Goal: Use online tool/utility: Utilize a website feature to perform a specific function

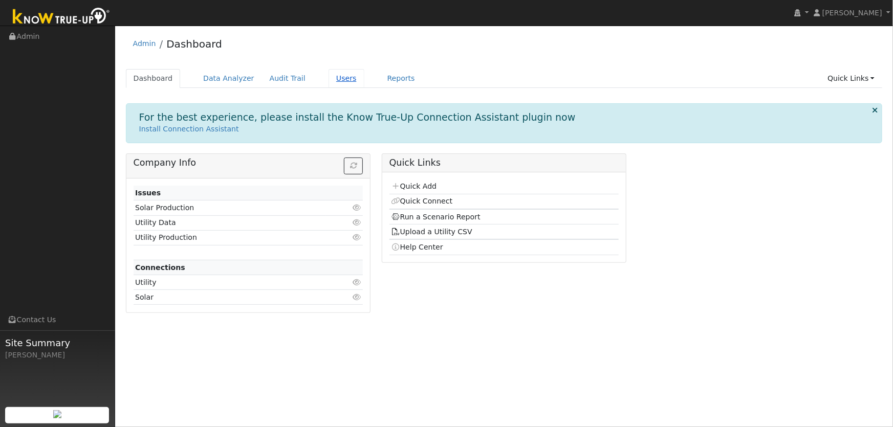
click at [343, 80] on link "Users" at bounding box center [347, 78] width 36 height 19
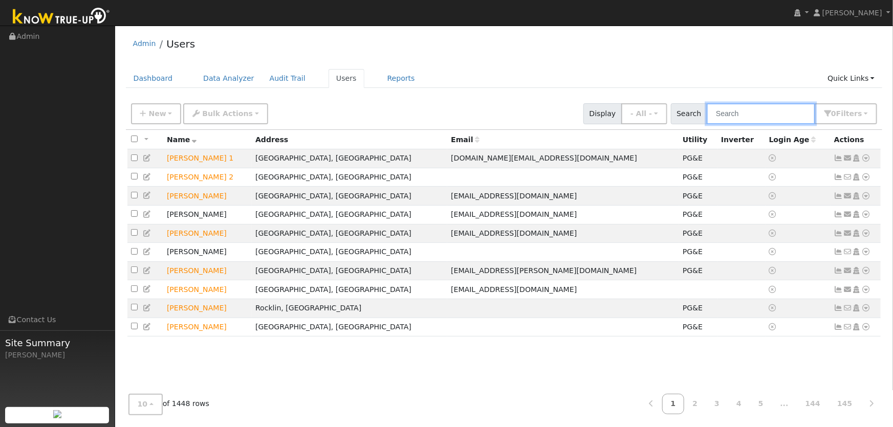
click at [728, 116] on input "text" at bounding box center [761, 113] width 109 height 21
type input "[DEMOGRAPHIC_DATA]"
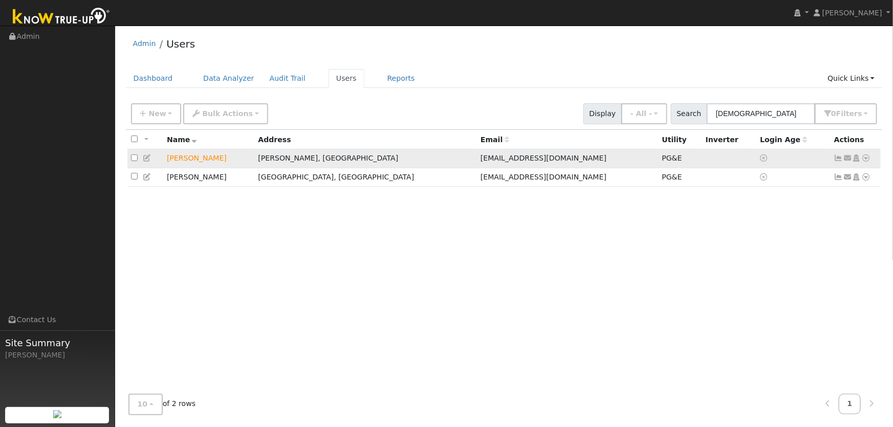
click at [867, 161] on icon at bounding box center [866, 158] width 9 height 7
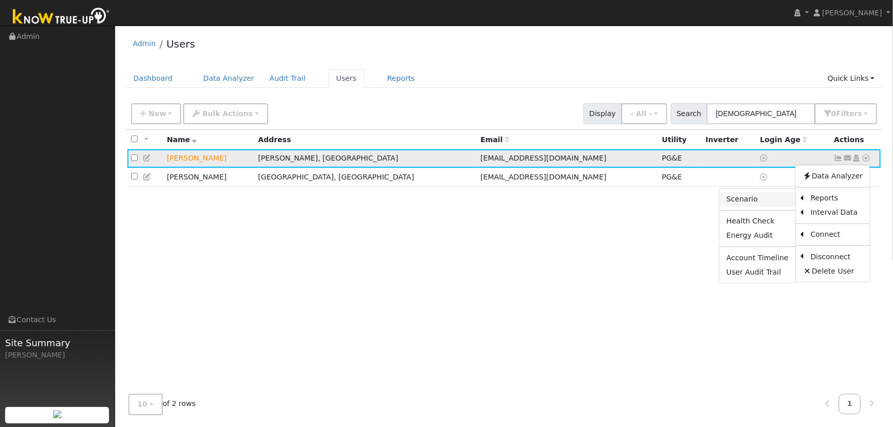
click at [775, 201] on link "Scenario" at bounding box center [758, 199] width 76 height 14
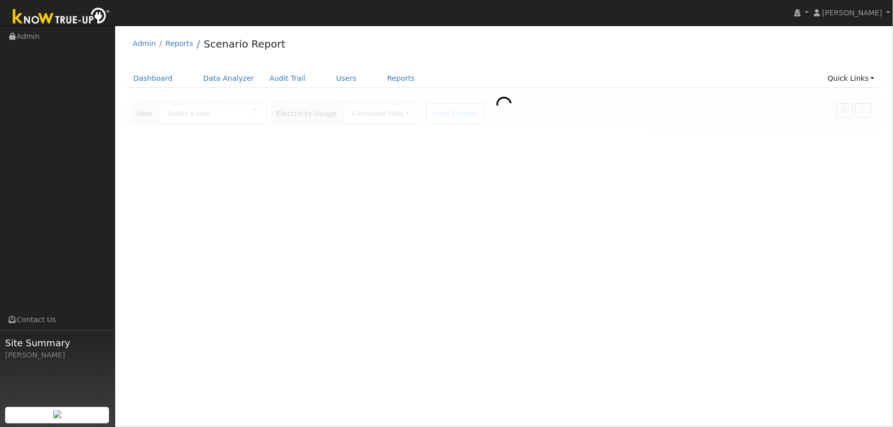
type input "[PERSON_NAME]"
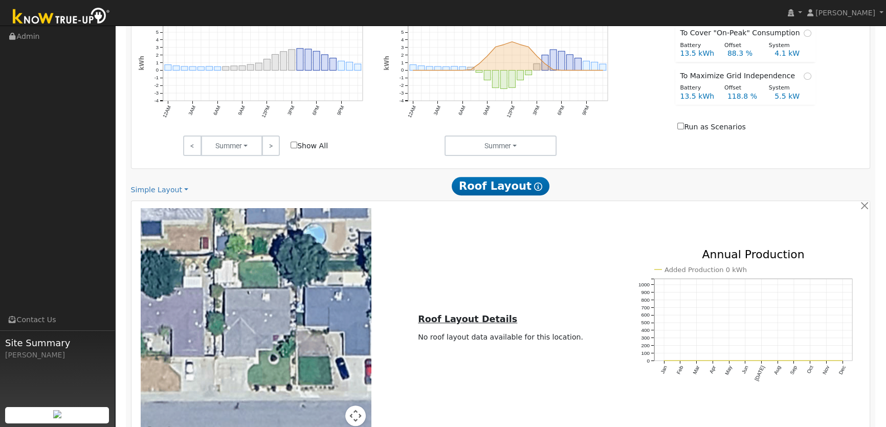
scroll to position [589, 0]
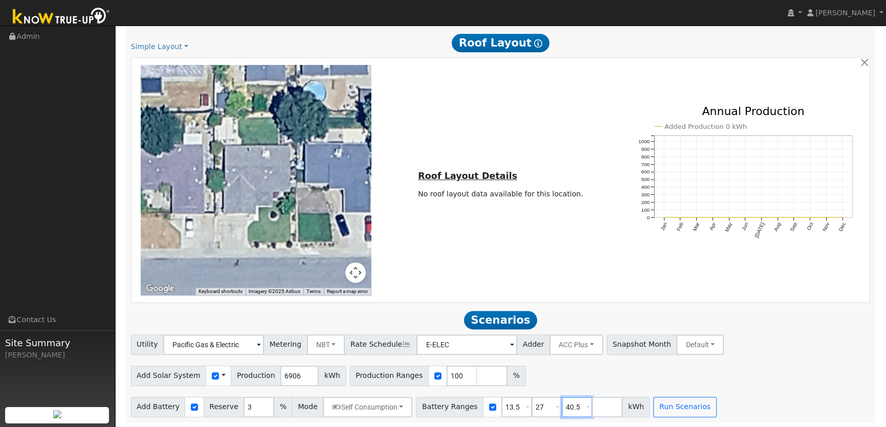
drag, startPoint x: 565, startPoint y: 408, endPoint x: 430, endPoint y: 402, distance: 135.3
click at [435, 402] on div "Battery Ranges 13.5 Overrides Reserve % Mode None None Self Consumption Peak Sa…" at bounding box center [533, 407] width 234 height 20
drag, startPoint x: 532, startPoint y: 405, endPoint x: 493, endPoint y: 405, distance: 39.4
click at [493, 405] on div "Battery Ranges 13.5 Overrides Reserve % Mode None None Self Consumption Peak Sa…" at bounding box center [518, 407] width 204 height 20
click at [191, 409] on input "checkbox" at bounding box center [194, 407] width 7 height 7
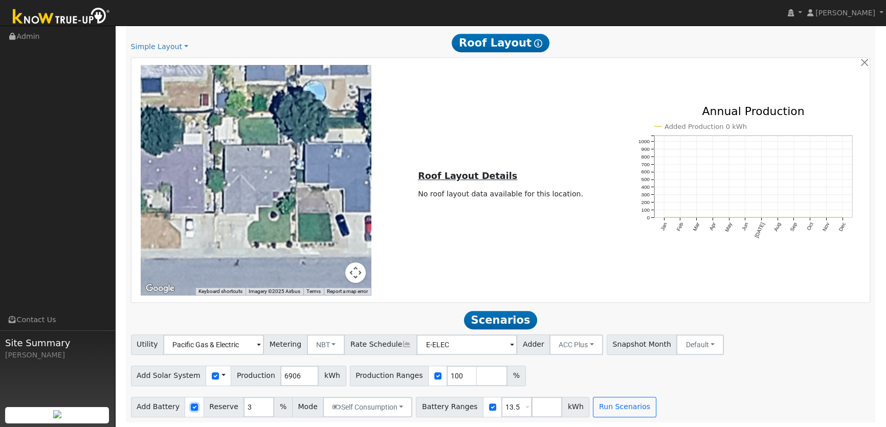
checkbox input "false"
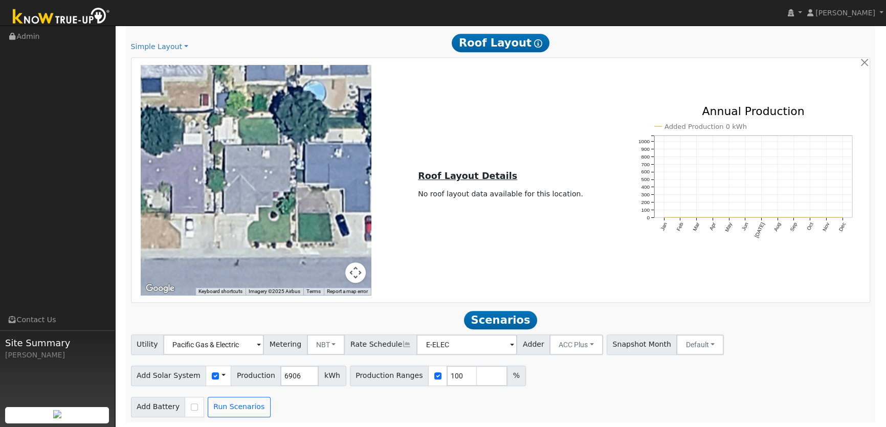
click at [222, 375] on span at bounding box center [224, 376] width 4 height 11
click at [232, 389] on link "Use CSV Data" at bounding box center [249, 394] width 71 height 14
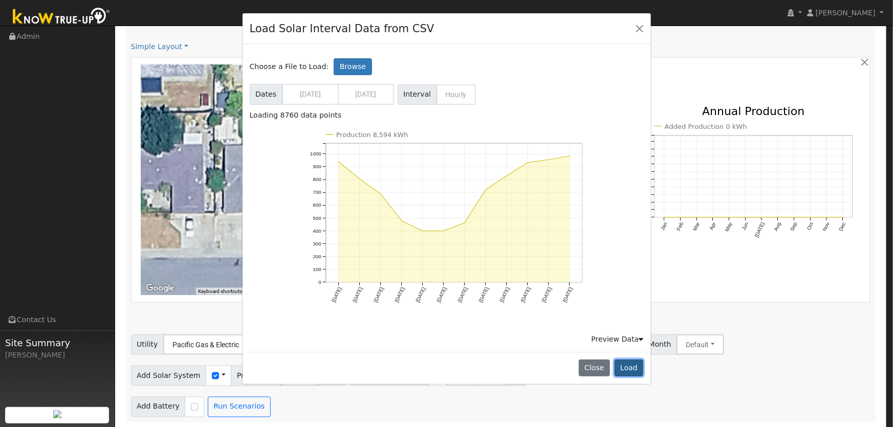
click at [625, 369] on button "Load" at bounding box center [629, 368] width 29 height 17
type input "8594"
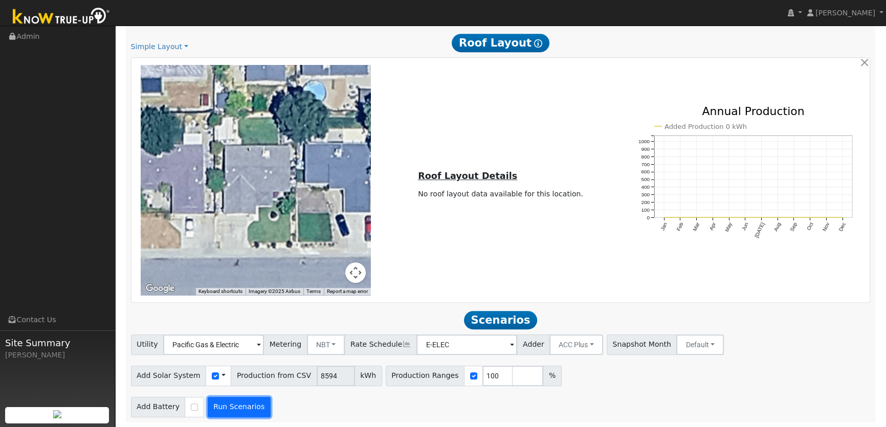
click at [245, 402] on button "Run Scenarios" at bounding box center [239, 407] width 63 height 20
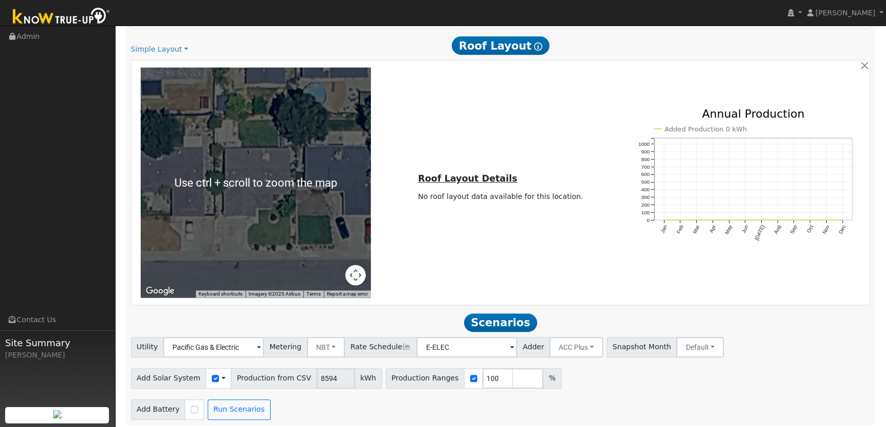
scroll to position [623, 0]
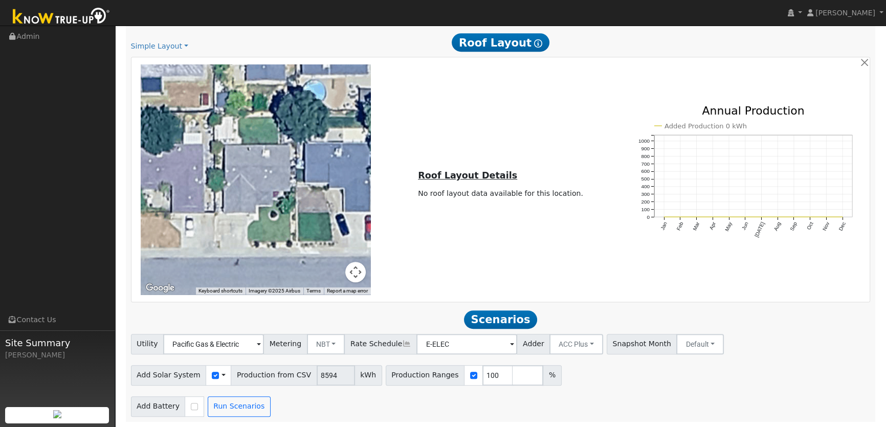
click at [222, 378] on span at bounding box center [224, 375] width 4 height 11
click at [224, 395] on link "Use CSV Data" at bounding box center [249, 393] width 71 height 14
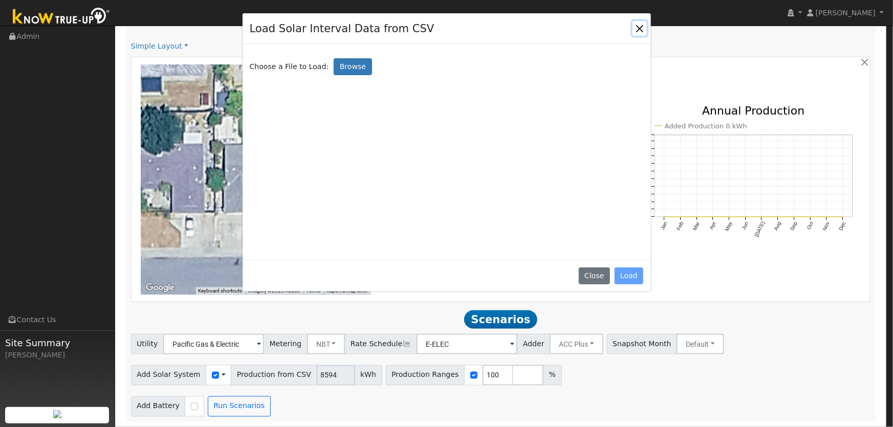
click at [641, 27] on button "Close" at bounding box center [640, 28] width 14 height 14
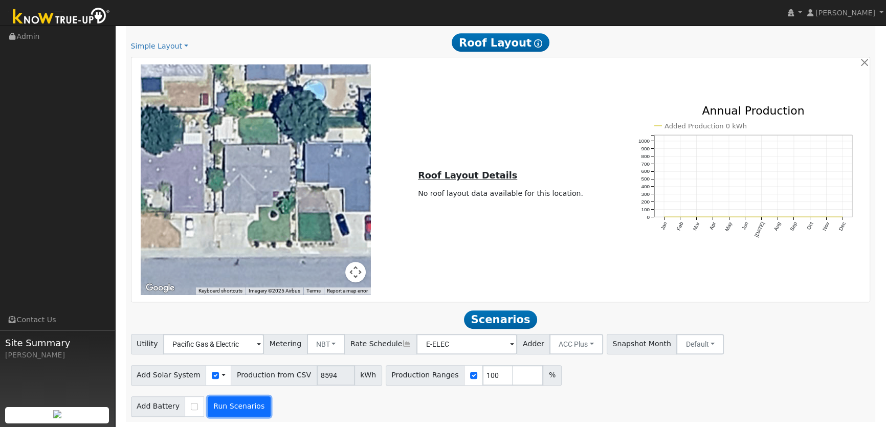
click at [223, 404] on button "Run Scenarios" at bounding box center [239, 407] width 63 height 20
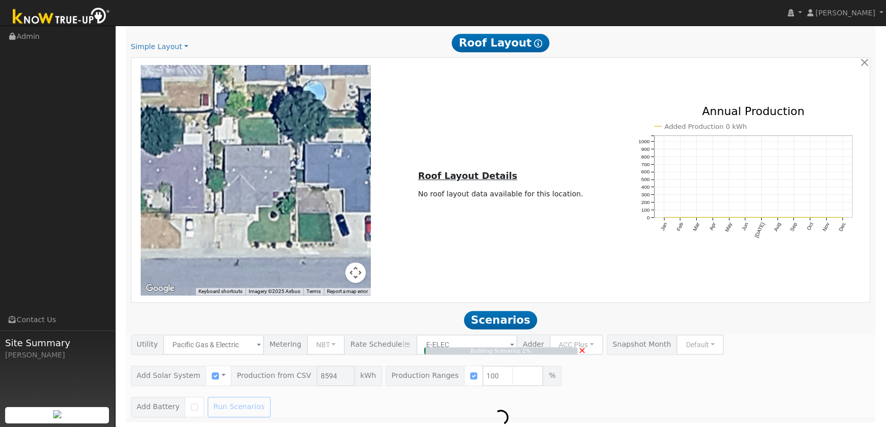
type input "5.7"
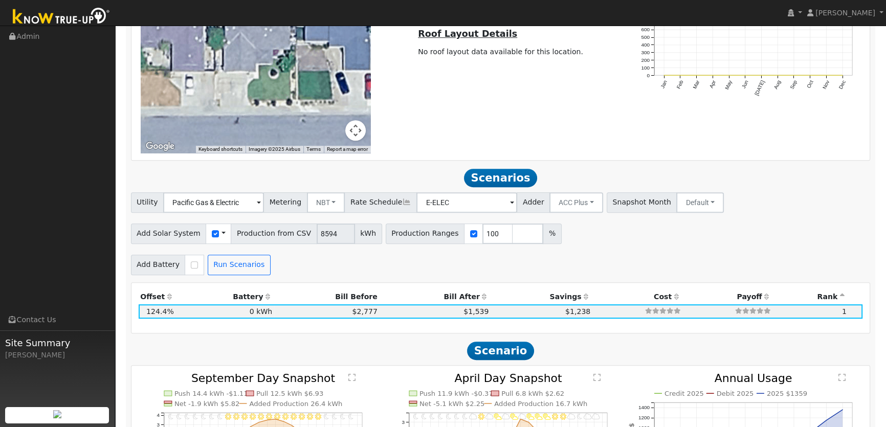
scroll to position [791, 0]
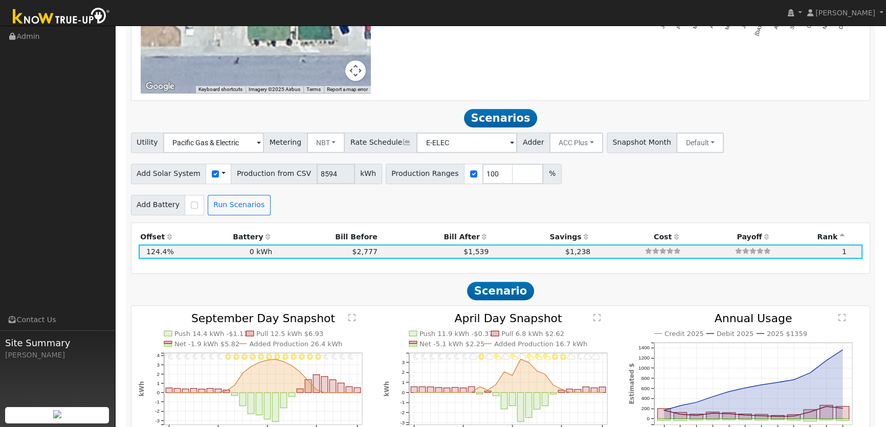
click at [485, 217] on div "Scenario Report Powered by Know True-Up ® Energy Consumption Overview Show Help…" at bounding box center [501, 137] width 750 height 1558
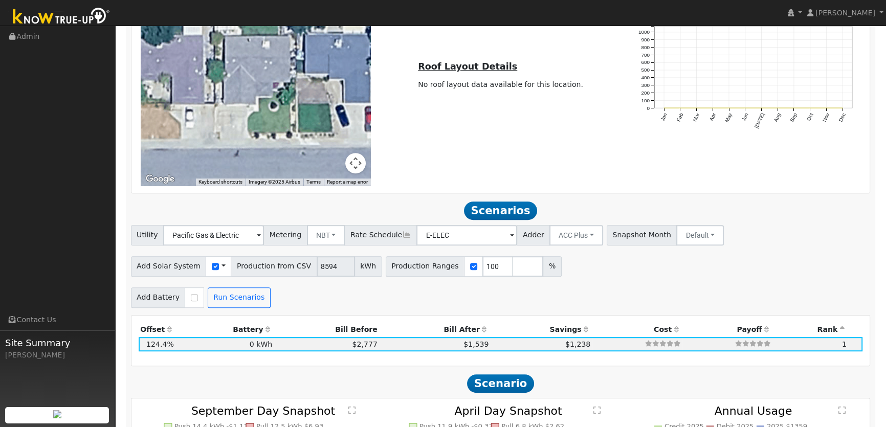
scroll to position [698, 0]
click at [191, 300] on input "checkbox" at bounding box center [194, 298] width 7 height 7
checkbox input "true"
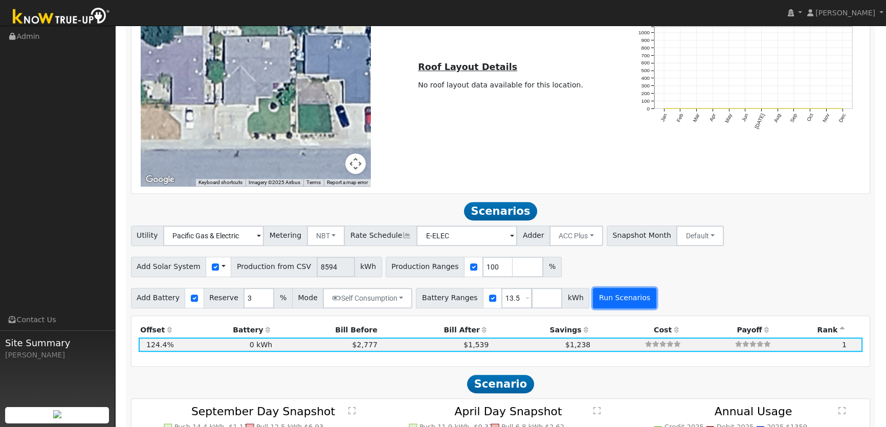
click at [593, 297] on button "Run Scenarios" at bounding box center [624, 298] width 63 height 20
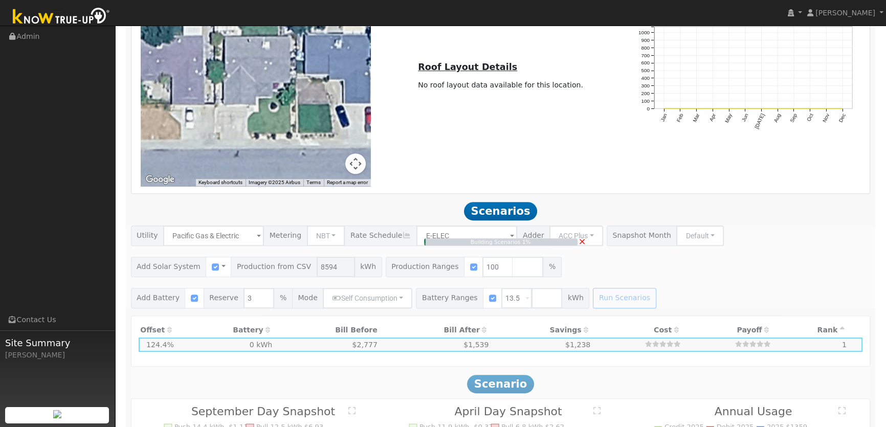
type input "$10,876"
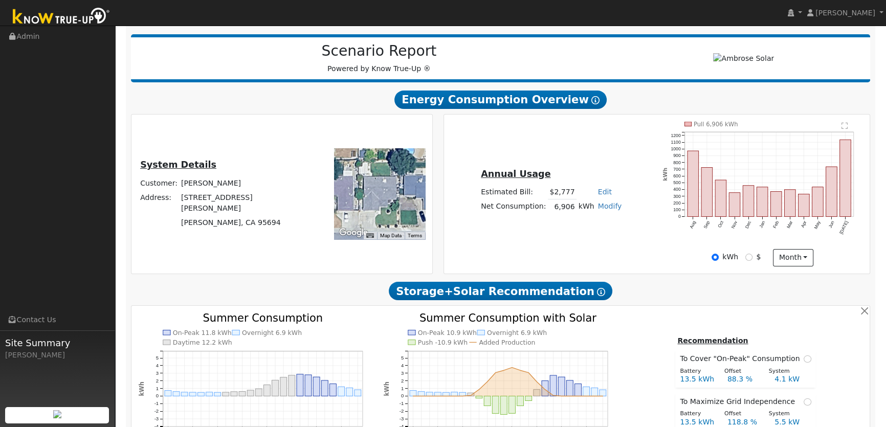
scroll to position [232, 0]
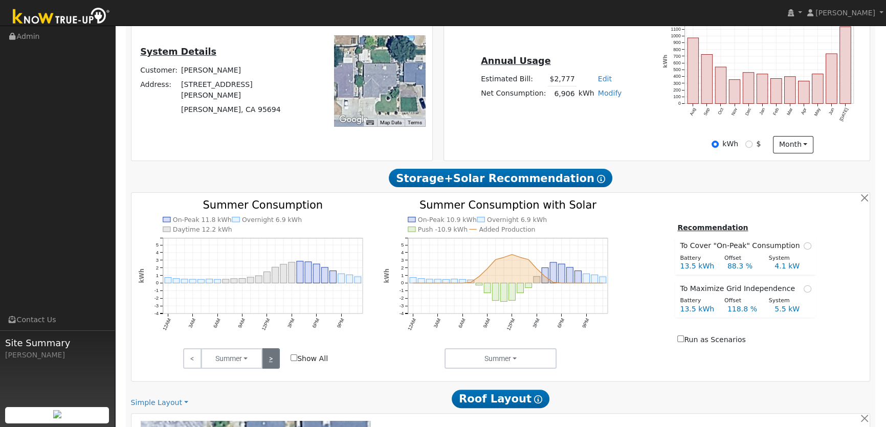
click at [272, 362] on link ">" at bounding box center [271, 359] width 18 height 20
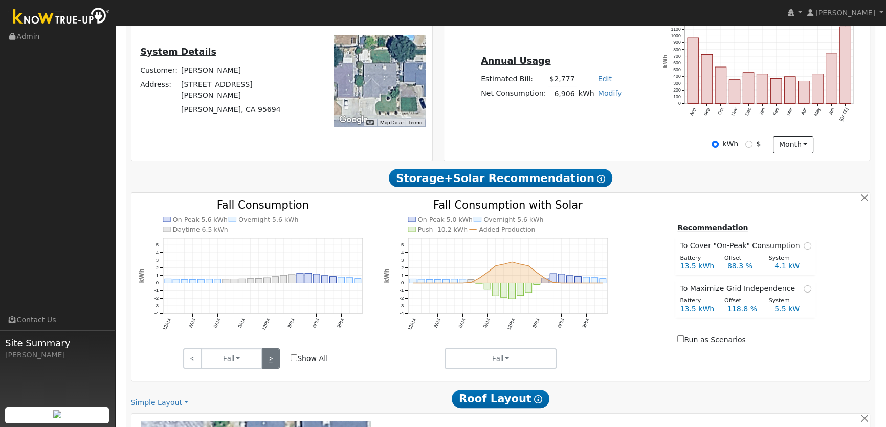
click at [272, 362] on link ">" at bounding box center [271, 359] width 18 height 20
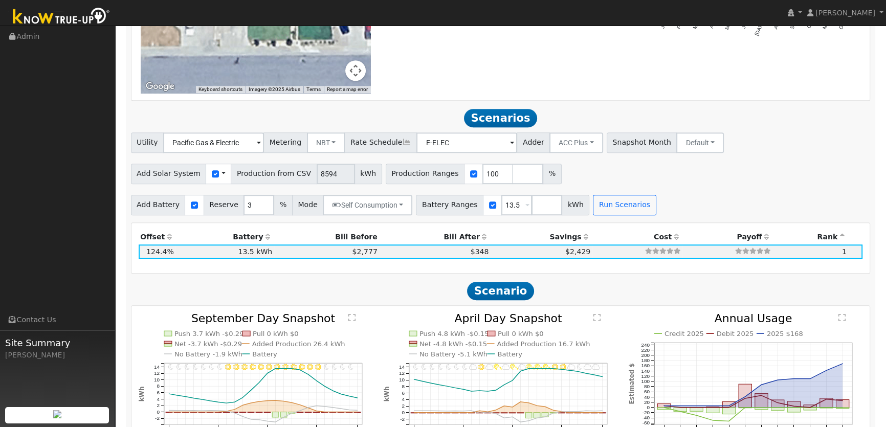
scroll to position [744, 0]
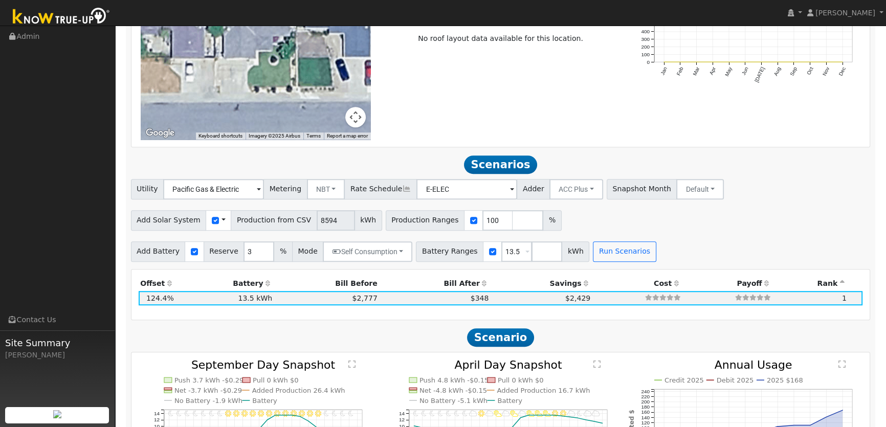
click at [194, 250] on div at bounding box center [194, 252] width 19 height 20
click at [191, 252] on input "checkbox" at bounding box center [194, 251] width 7 height 7
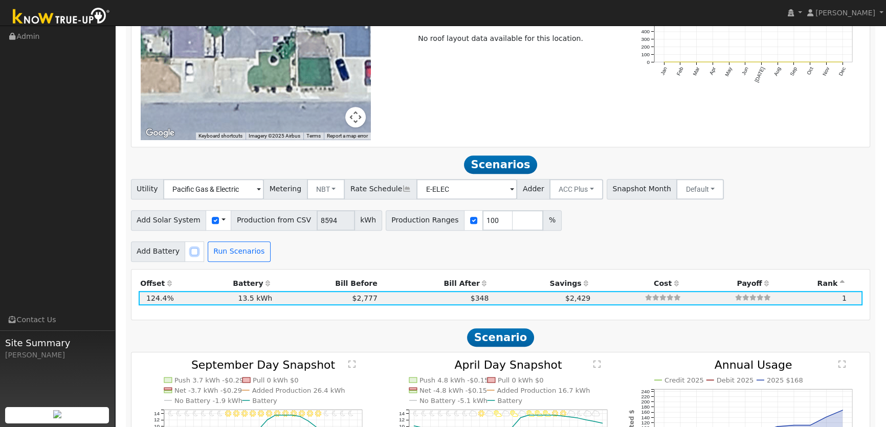
click at [191, 252] on input "checkbox" at bounding box center [194, 251] width 7 height 7
checkbox input "true"
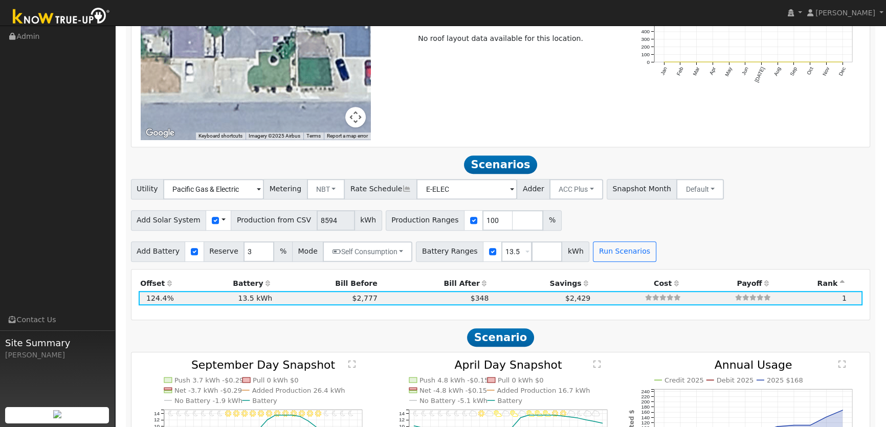
click at [205, 277] on th "Battery" at bounding box center [225, 284] width 98 height 14
click at [222, 220] on span at bounding box center [224, 220] width 4 height 11
click at [227, 235] on link "Use CSV Data" at bounding box center [249, 238] width 71 height 14
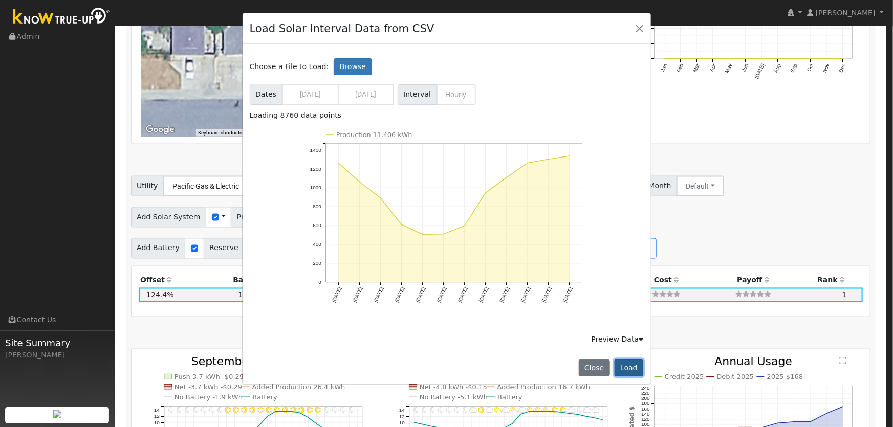
click at [630, 367] on button "Load" at bounding box center [629, 368] width 29 height 17
type input "11406"
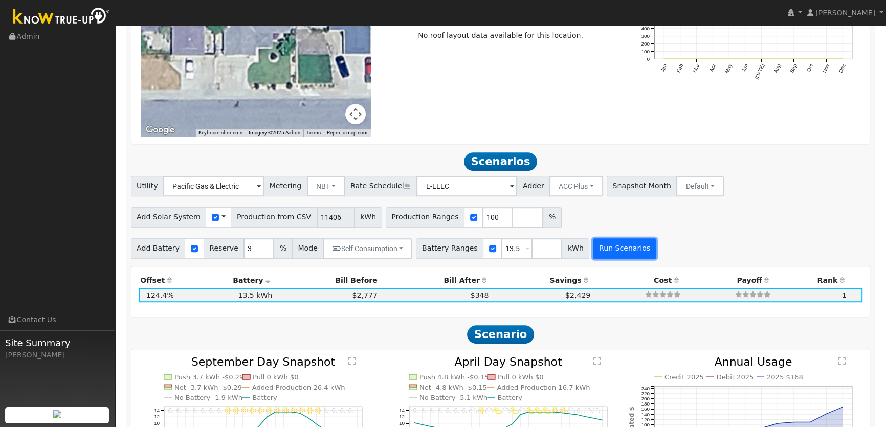
click at [601, 250] on button "Run Scenarios" at bounding box center [624, 249] width 63 height 20
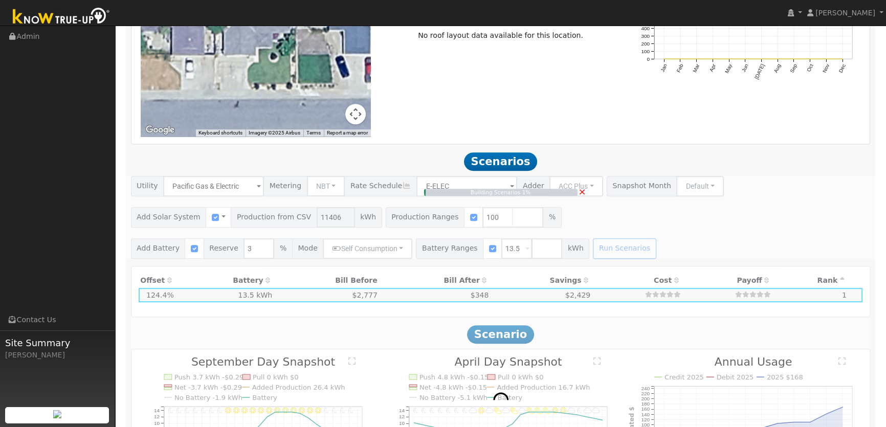
type input "7.6"
type input "$26,614"
type input "$12,844"
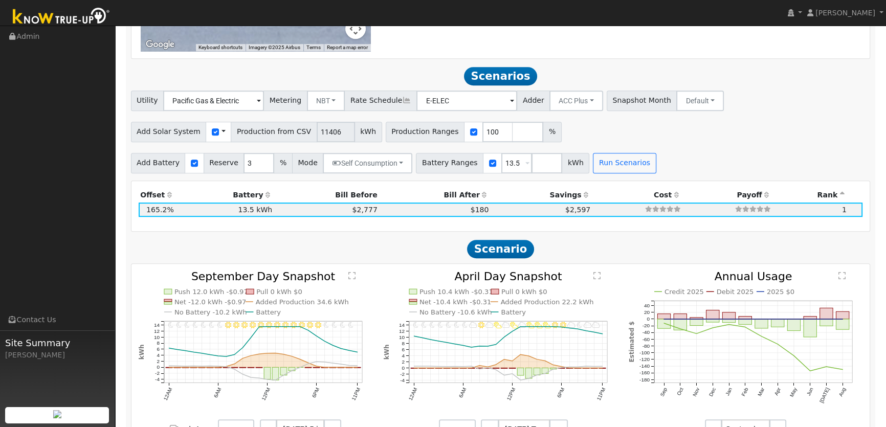
scroll to position [775, 0]
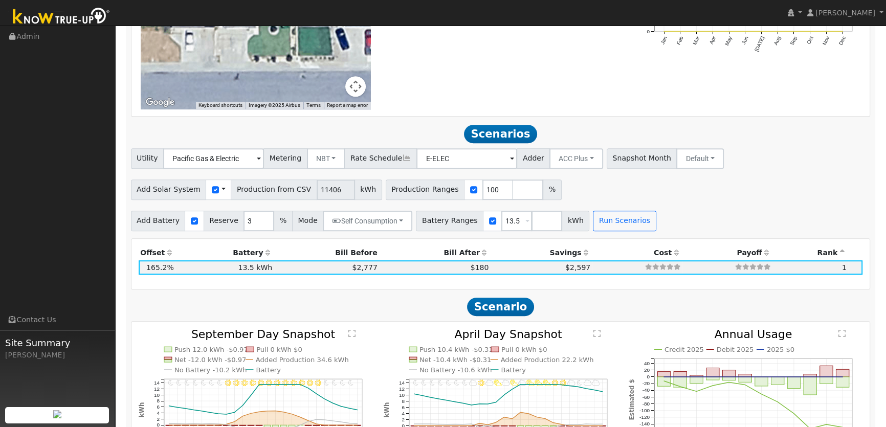
click at [219, 188] on div "Use CSV Data" at bounding box center [219, 190] width 26 height 20
click at [218, 189] on div "Use CSV Data" at bounding box center [219, 190] width 26 height 20
click at [212, 190] on div "Use CSV Data" at bounding box center [219, 190] width 26 height 20
click at [222, 188] on span at bounding box center [224, 189] width 4 height 11
click at [235, 214] on link "Use CSV Data" at bounding box center [249, 208] width 71 height 14
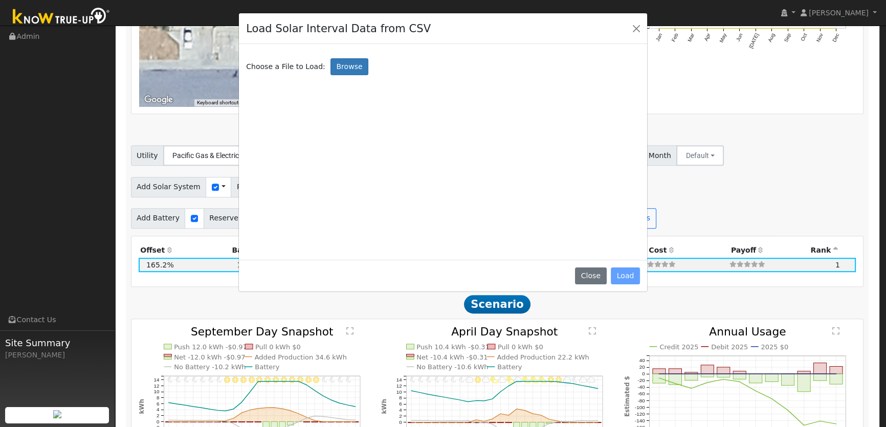
scroll to position [778, 0]
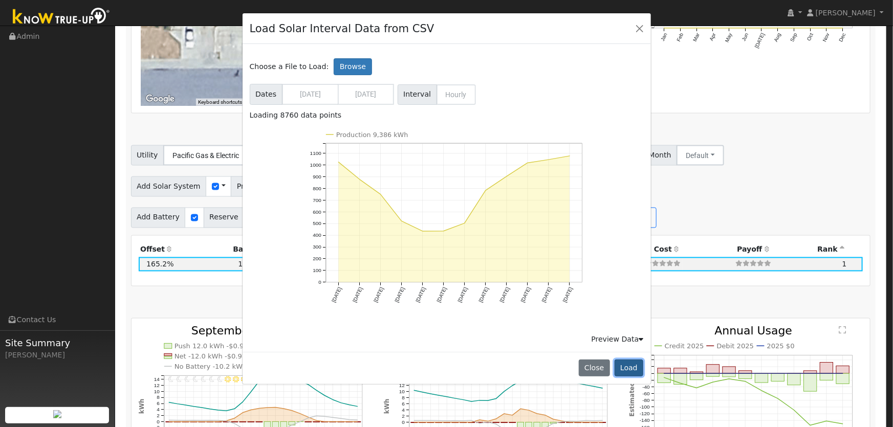
click at [626, 363] on button "Load" at bounding box center [629, 368] width 29 height 17
type input "9386"
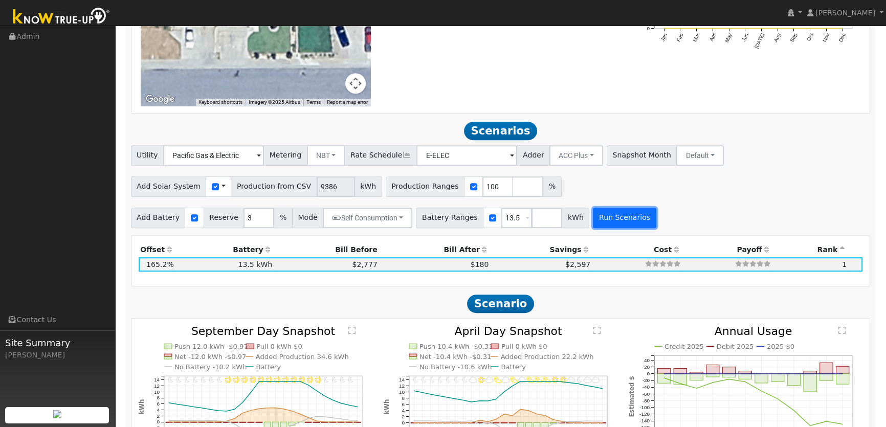
click at [625, 223] on button "Run Scenarios" at bounding box center [624, 218] width 63 height 20
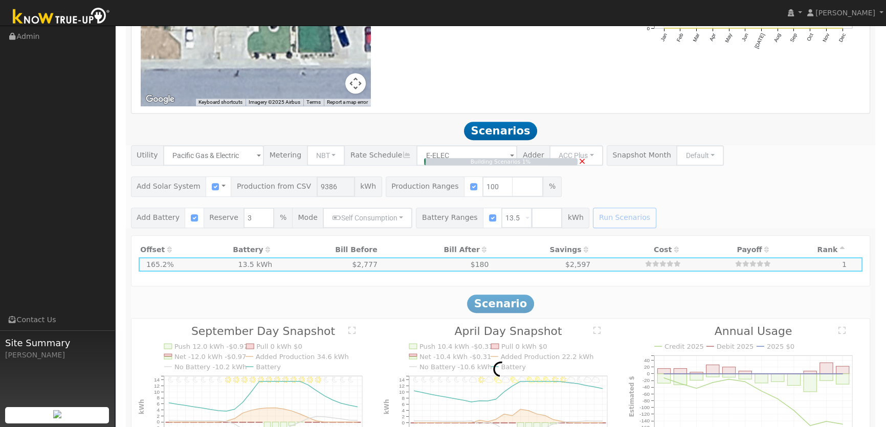
type input "6.3"
type input "$21,901"
type input "$11,430"
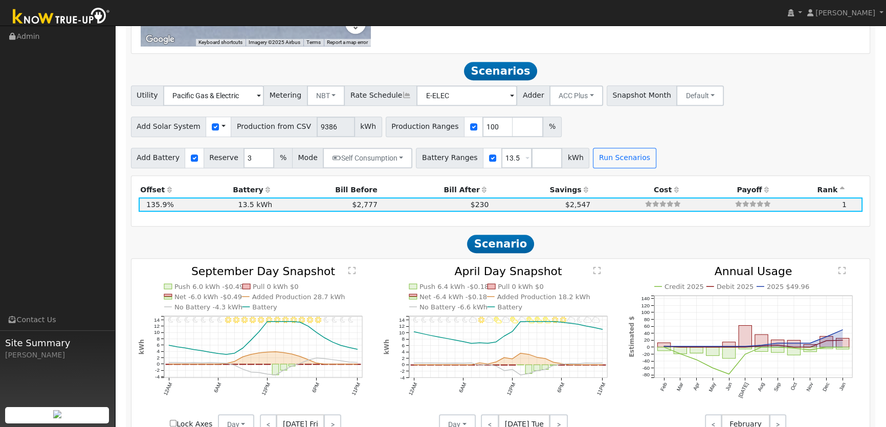
scroll to position [821, 0]
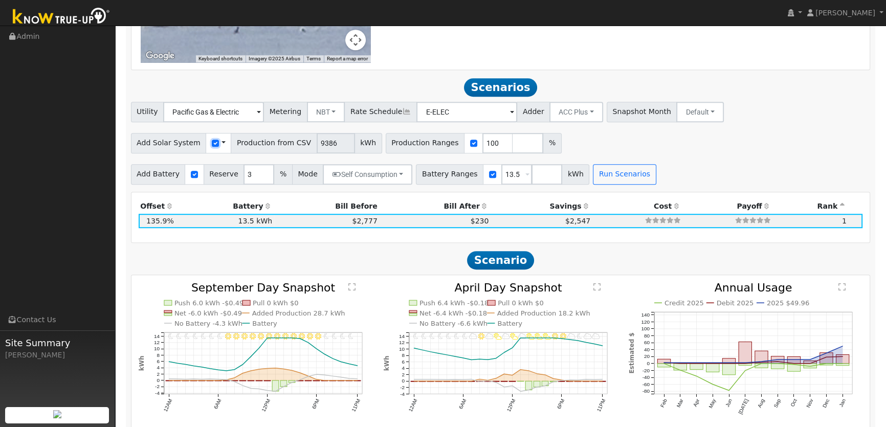
click at [212, 144] on input "checkbox" at bounding box center [215, 143] width 7 height 7
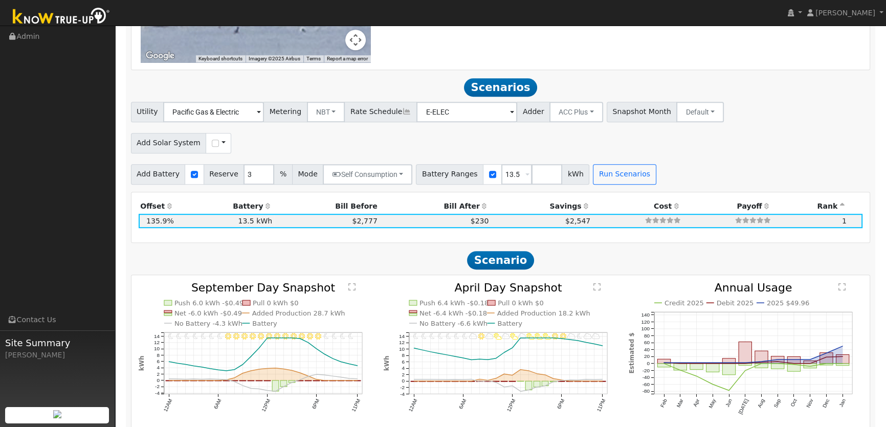
click at [222, 142] on span at bounding box center [224, 143] width 4 height 11
click at [212, 143] on input "checkbox" at bounding box center [215, 143] width 7 height 7
checkbox input "true"
click at [222, 143] on span at bounding box center [224, 143] width 4 height 11
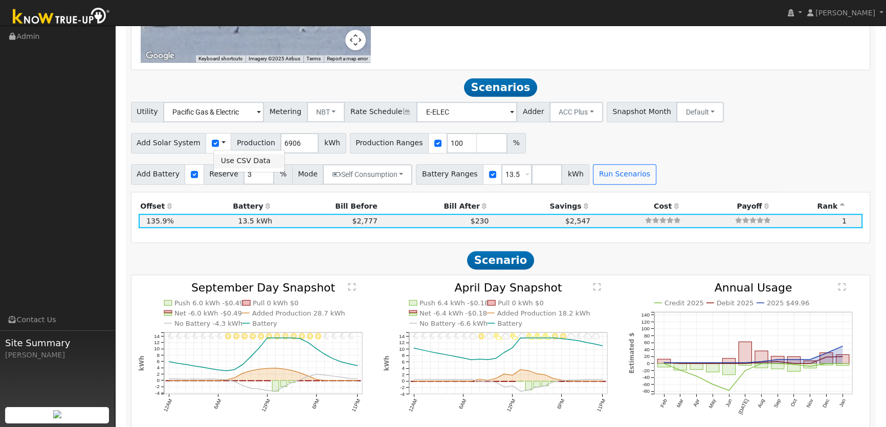
click at [228, 160] on link "Use CSV Data" at bounding box center [249, 161] width 71 height 14
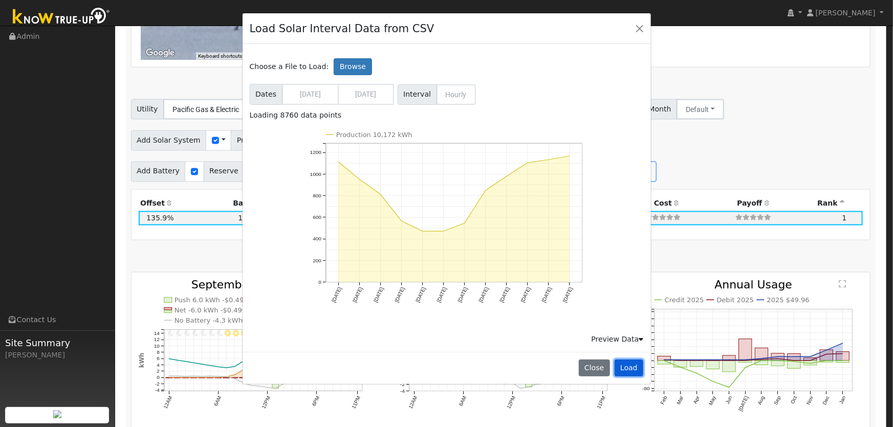
click at [629, 364] on button "Load" at bounding box center [629, 368] width 29 height 17
type input "10172"
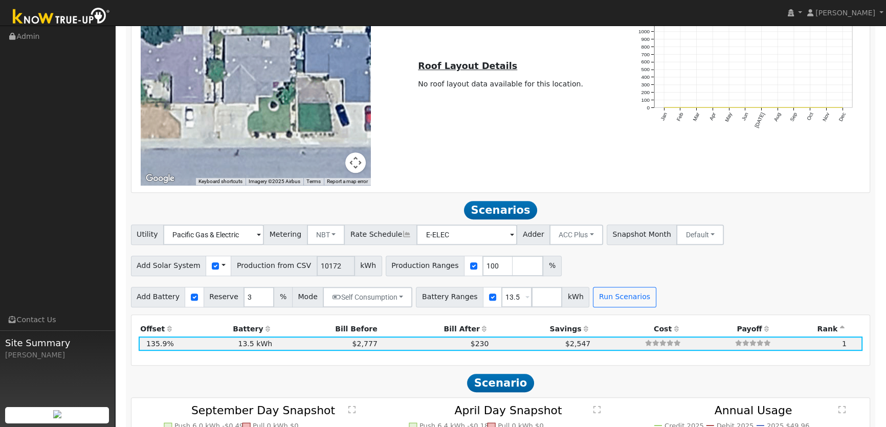
scroll to position [698, 0]
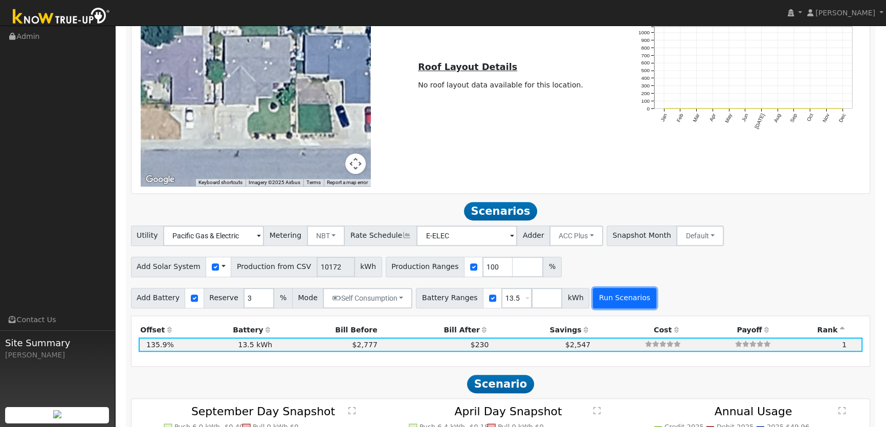
click at [595, 301] on button "Run Scenarios" at bounding box center [624, 298] width 63 height 20
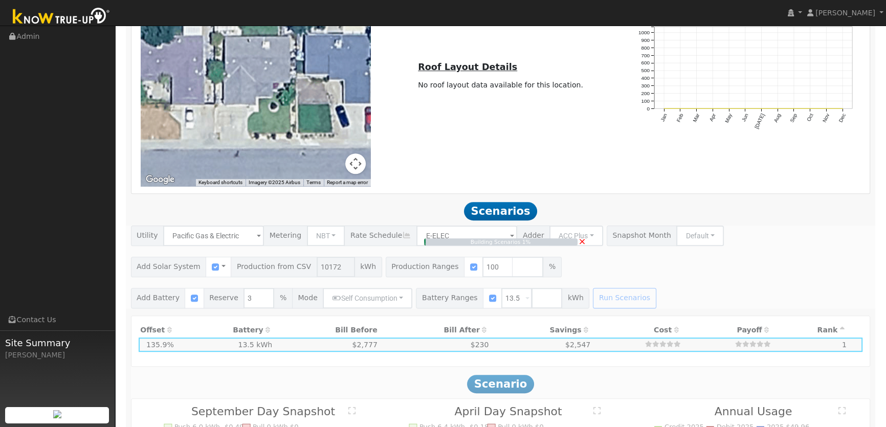
type input "6.8"
type input "$23,735"
type input "$11,981"
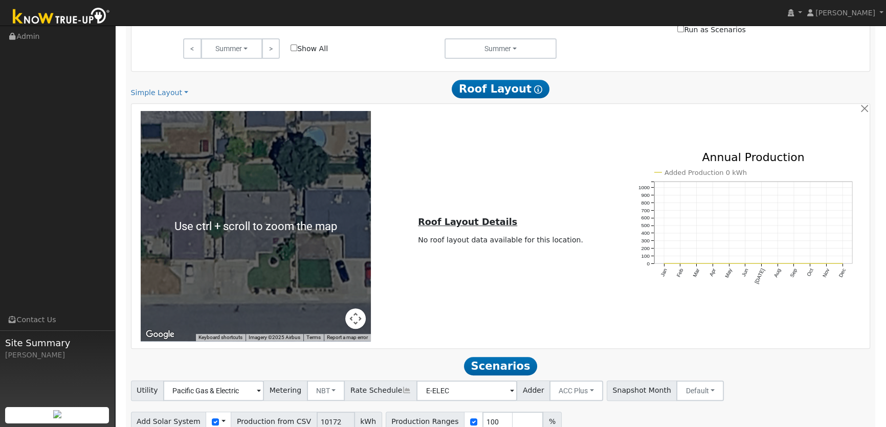
scroll to position [728, 0]
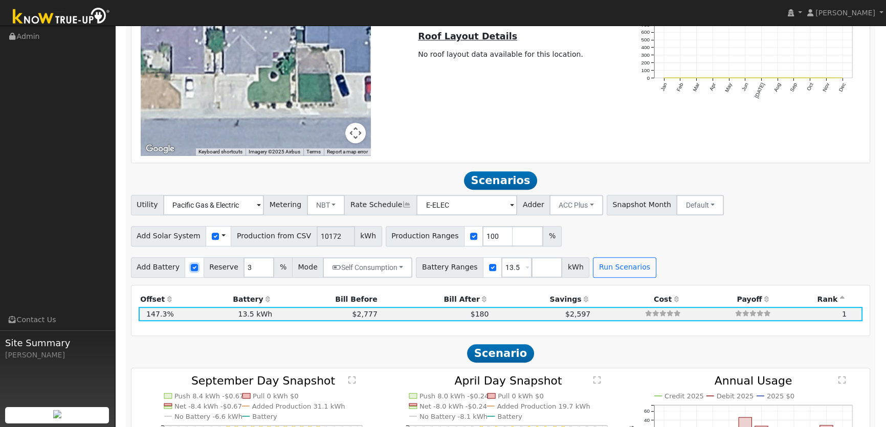
click at [191, 267] on input "checkbox" at bounding box center [194, 267] width 7 height 7
checkbox input "false"
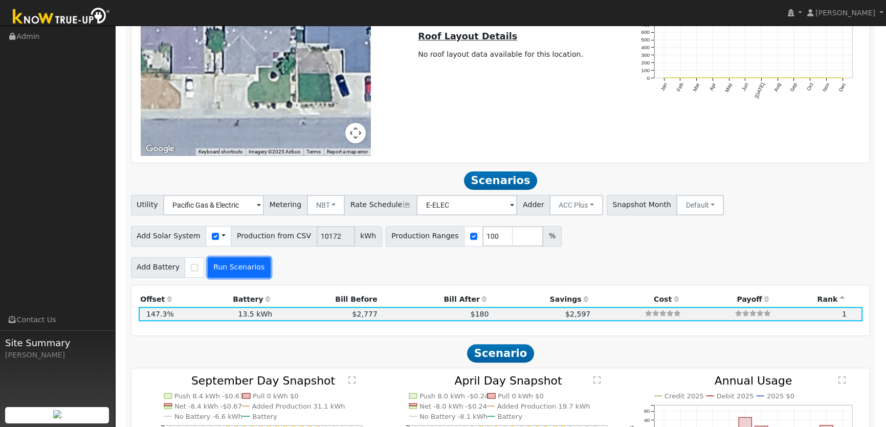
click at [248, 269] on button "Run Scenarios" at bounding box center [239, 267] width 63 height 20
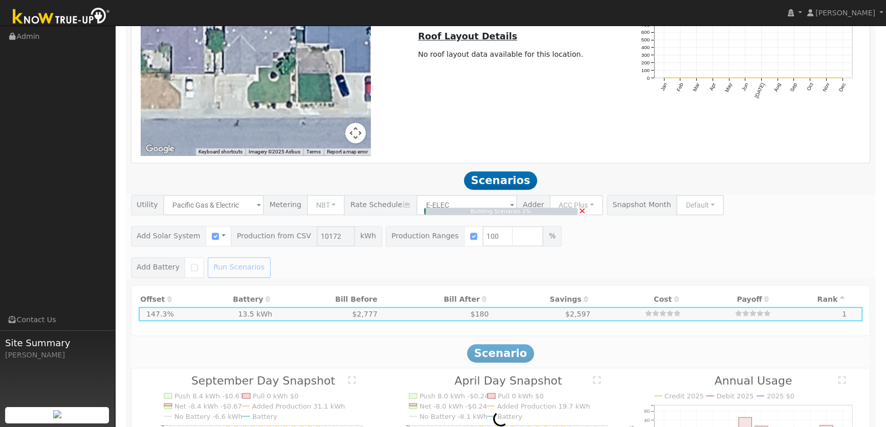
type input "$7,121"
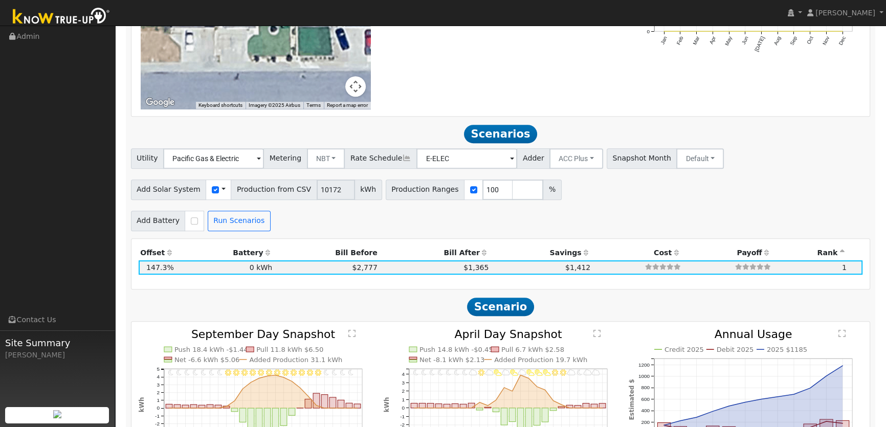
scroll to position [682, 0]
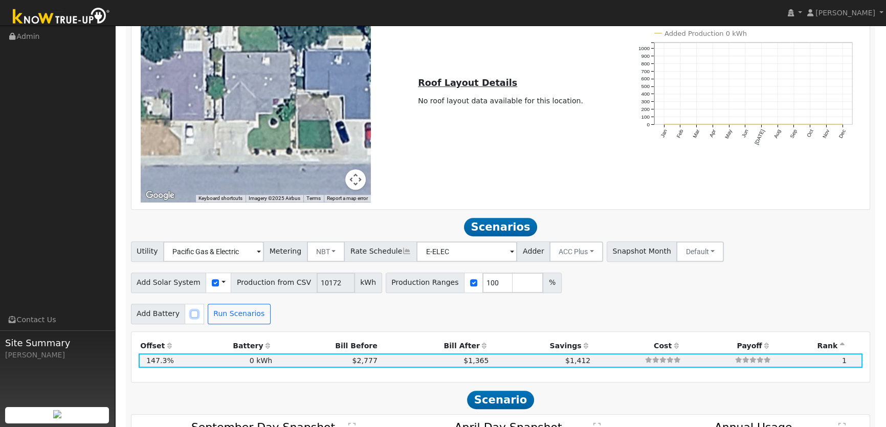
click at [191, 314] on input "checkbox" at bounding box center [194, 314] width 7 height 7
checkbox input "true"
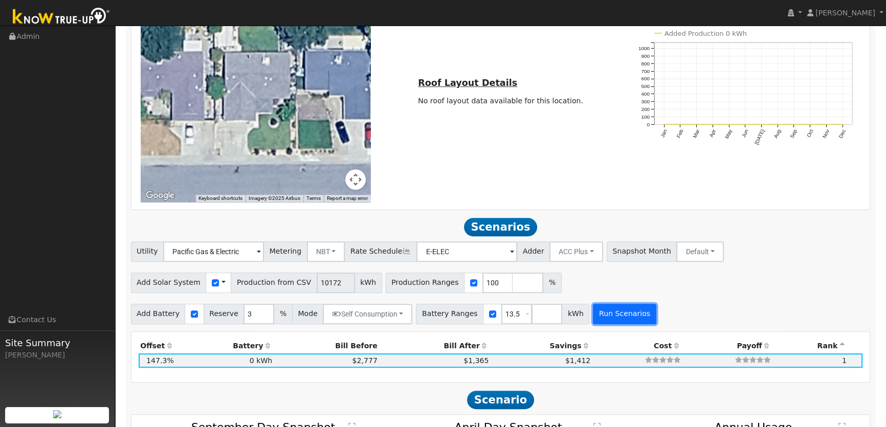
click at [593, 312] on button "Run Scenarios" at bounding box center [624, 314] width 63 height 20
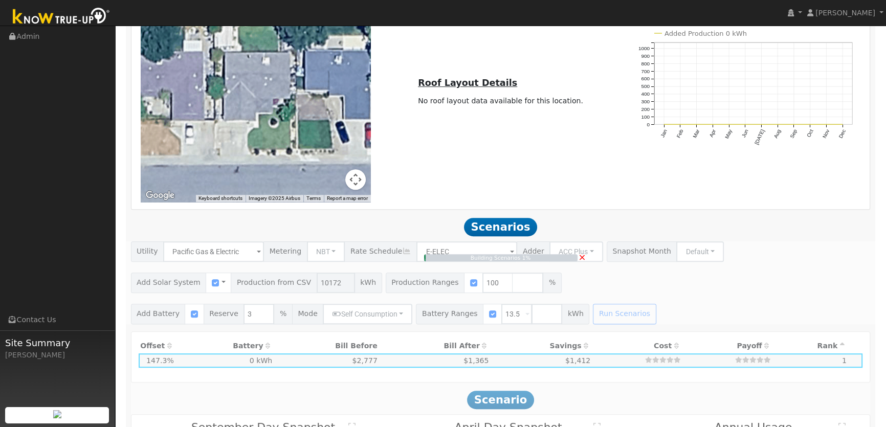
type input "$11,981"
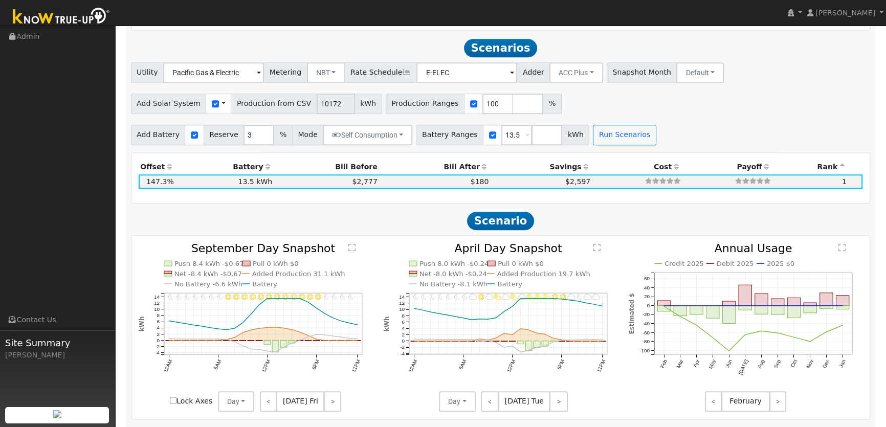
scroll to position [868, 0]
